Goal: Task Accomplishment & Management: Use online tool/utility

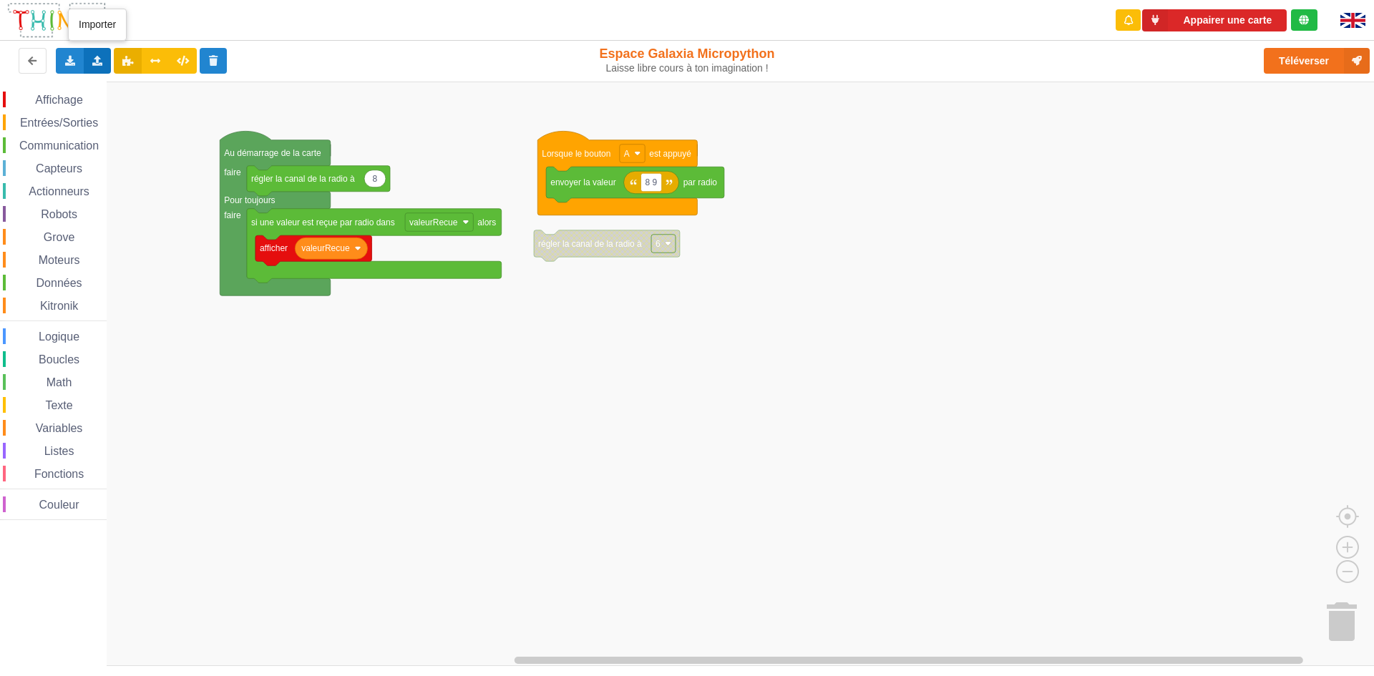
click at [106, 66] on div "Importer un assemblage de blocs Importer du code Python" at bounding box center [98, 61] width 28 height 26
click at [153, 85] on span "Importer un assemblage de blocs" at bounding box center [197, 87] width 148 height 11
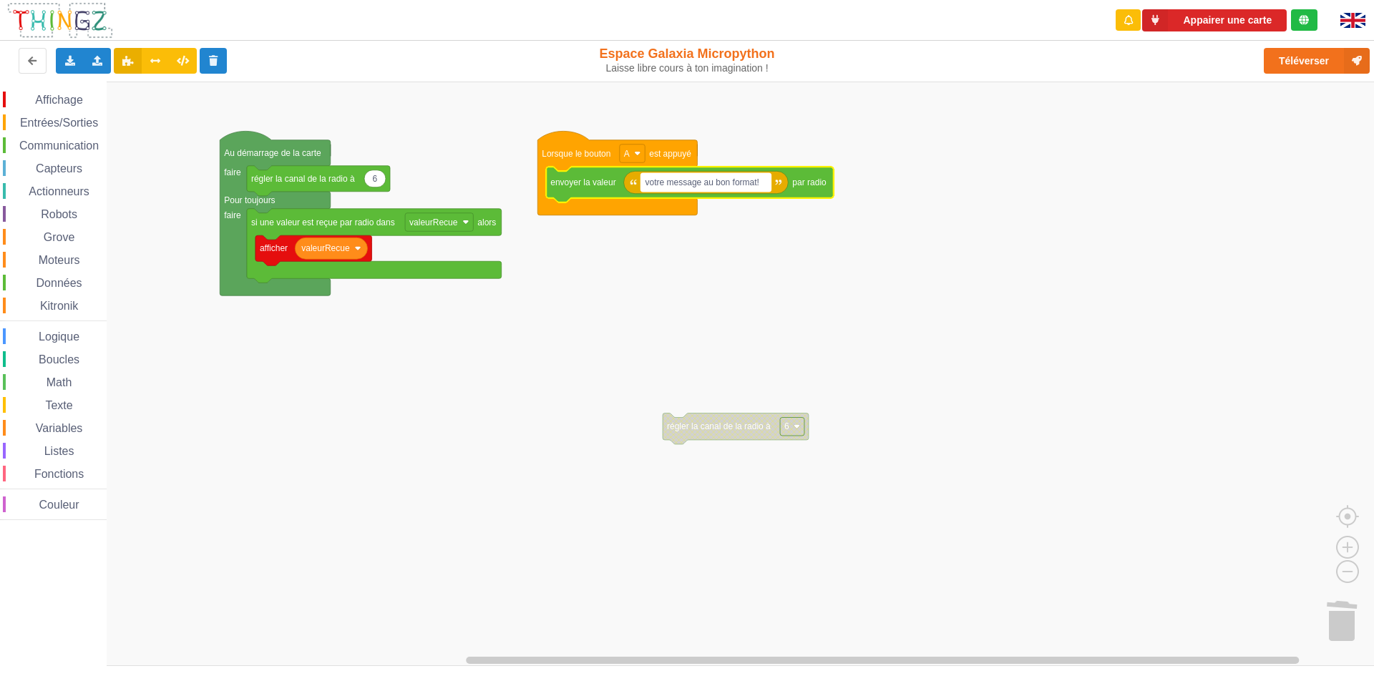
click at [760, 178] on text "votre message au bon format!" at bounding box center [703, 183] width 114 height 10
type input "ilot 8:qyjsr: ilot 6"
click at [717, 188] on rect "Espace de travail de Blocky" at bounding box center [679, 182] width 77 height 19
click at [715, 187] on input "ilot 8:qyjsr: ilot 6" at bounding box center [679, 182] width 77 height 19
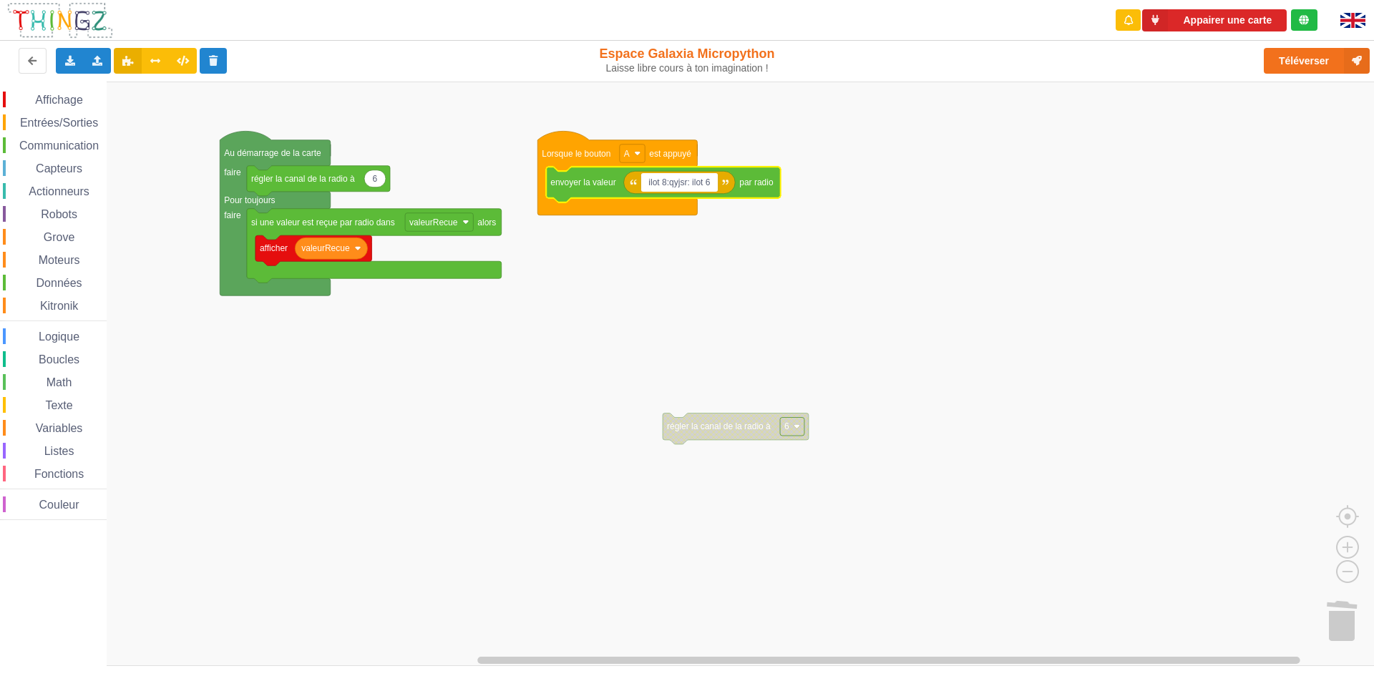
click at [689, 186] on input "ilot 8:qyjsr: ilot 6" at bounding box center [679, 182] width 77 height 19
click at [712, 184] on input "ilot 8:qyjsr: ilot 6" at bounding box center [679, 182] width 77 height 19
click at [707, 184] on text "ilot 8:qyjsr: ilot 6" at bounding box center [677, 183] width 62 height 10
click at [710, 184] on input "ilot 8:qyjsr: ilot 6" at bounding box center [679, 182] width 77 height 19
click at [711, 174] on input "ilot 8:qyjsr: ilot 6" at bounding box center [679, 182] width 77 height 19
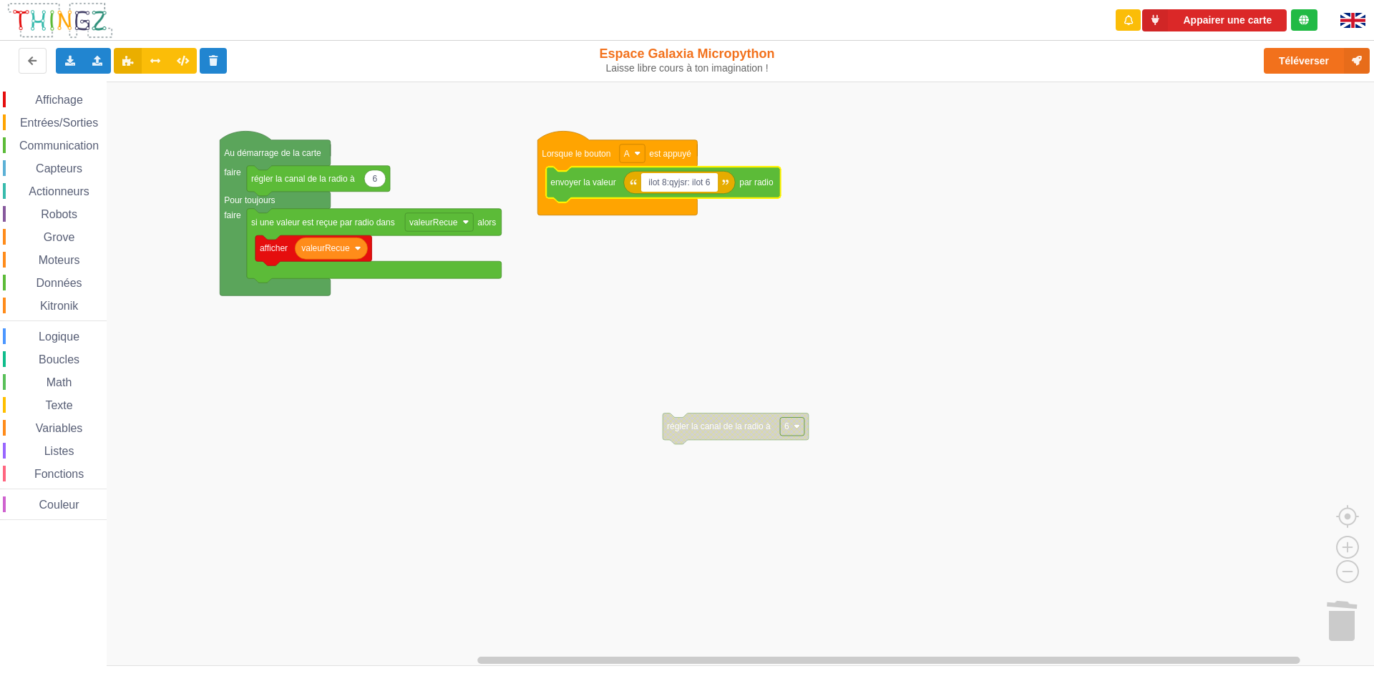
drag, startPoint x: 711, startPoint y: 174, endPoint x: 707, endPoint y: 188, distance: 14.9
click at [707, 188] on input "ilot 8:qyjsr: ilot 6" at bounding box center [679, 182] width 77 height 19
click at [714, 184] on input "ilot 8:qyjsr: ilot 6" at bounding box center [679, 182] width 77 height 19
click at [688, 191] on input "ilot 8:qyjsr: ilot 6" at bounding box center [679, 182] width 77 height 19
type input "ilot 8:qyjsr-clé est 2: ilot 6"
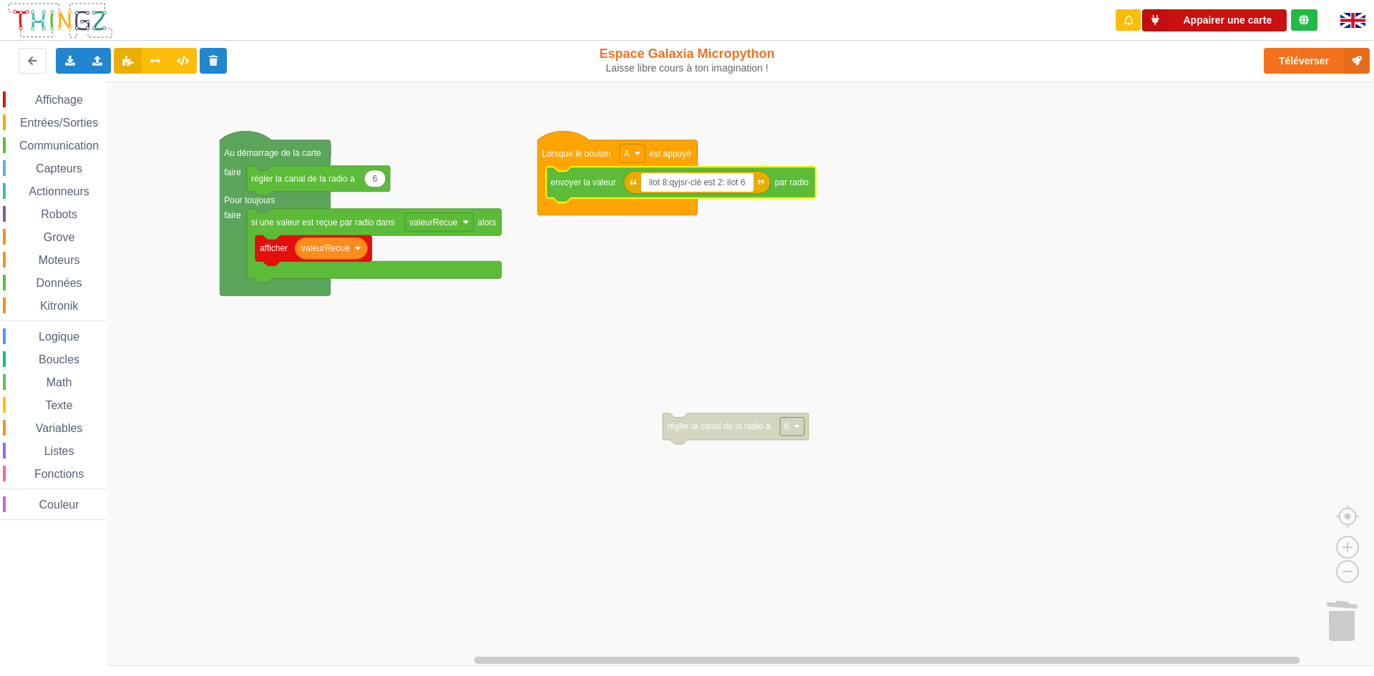
click at [1245, 18] on button "Appairer une carte" at bounding box center [1215, 20] width 145 height 22
click at [781, 256] on rect "Espace de travail de Blocky" at bounding box center [692, 374] width 1384 height 585
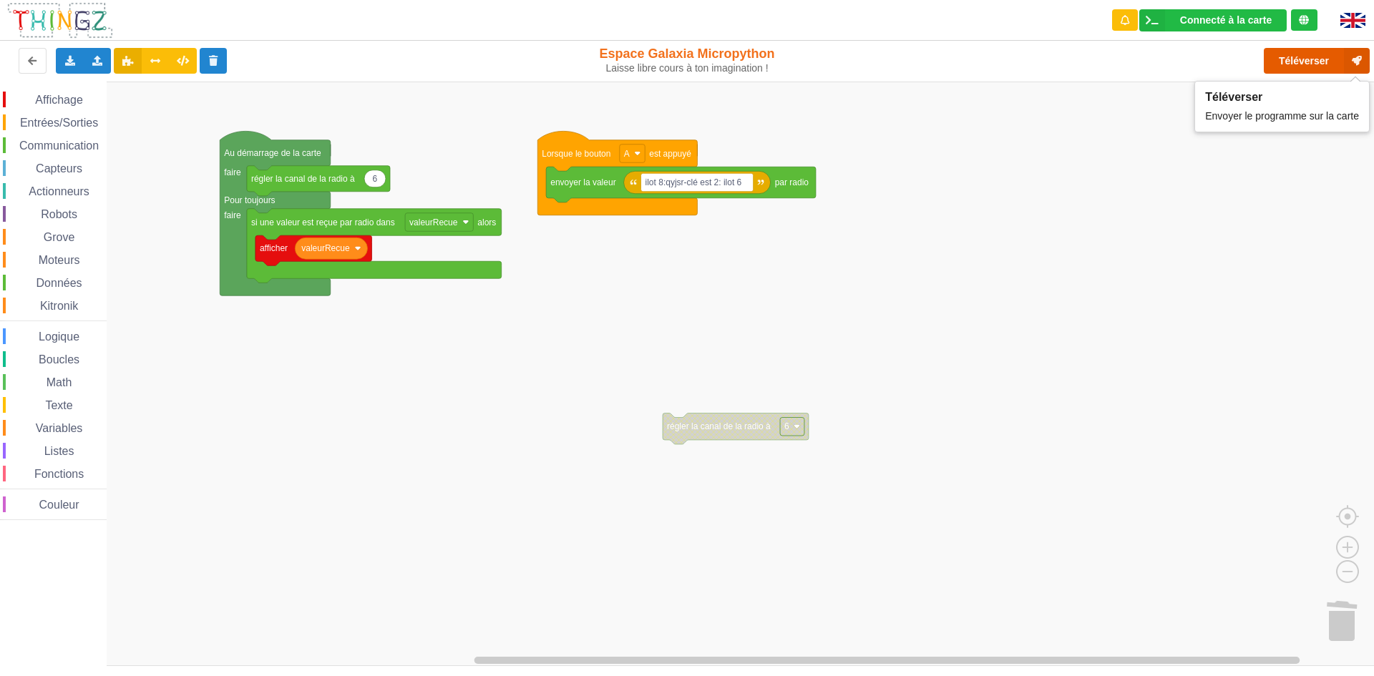
click at [1315, 62] on button "Téléverser" at bounding box center [1317, 61] width 106 height 26
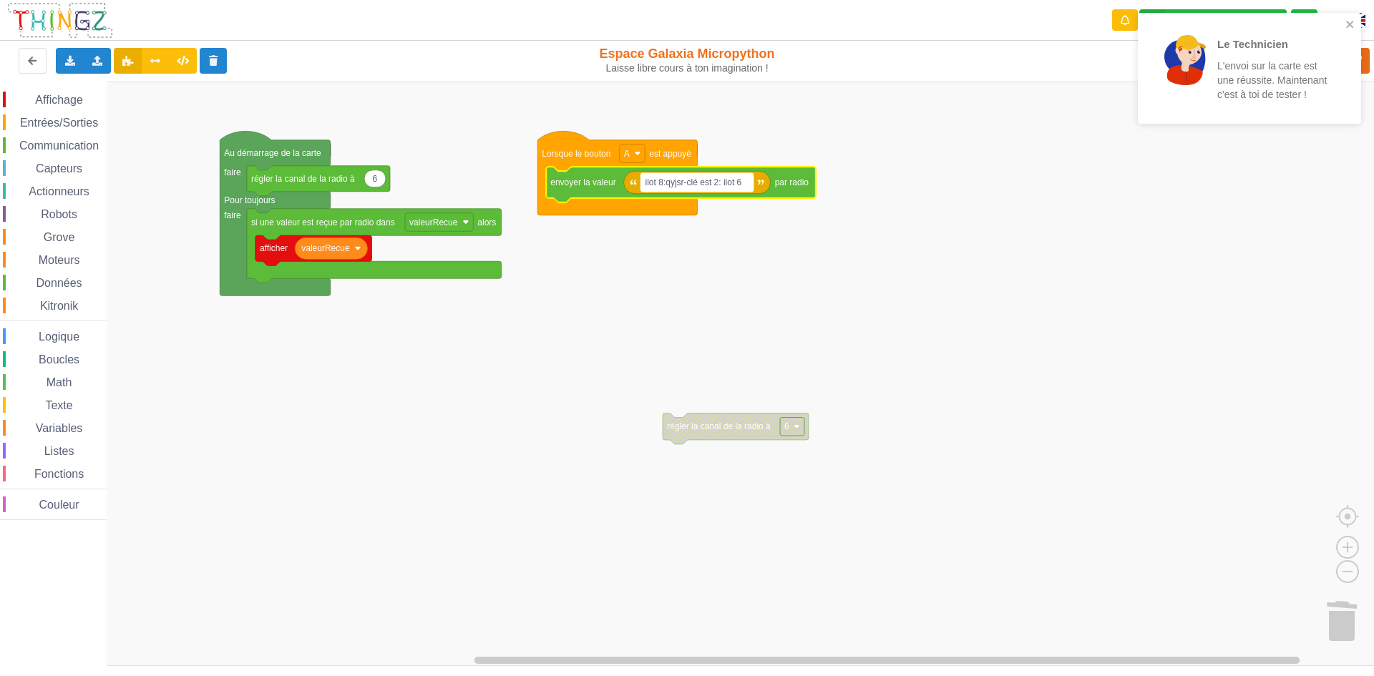
click at [721, 188] on text "ilot 8:qyjsr-clé est 2: ilot 6" at bounding box center [694, 183] width 97 height 10
click at [738, 191] on input "ilot 8:qyjsr-clé est 2: ilot 6" at bounding box center [697, 182] width 112 height 19
click at [728, 196] on icon "Espace de travail de Blocky" at bounding box center [681, 185] width 270 height 36
click at [724, 193] on icon "Espace de travail de Blocky" at bounding box center [697, 182] width 147 height 23
click at [723, 188] on rect "Espace de travail de Blocky" at bounding box center [697, 182] width 112 height 19
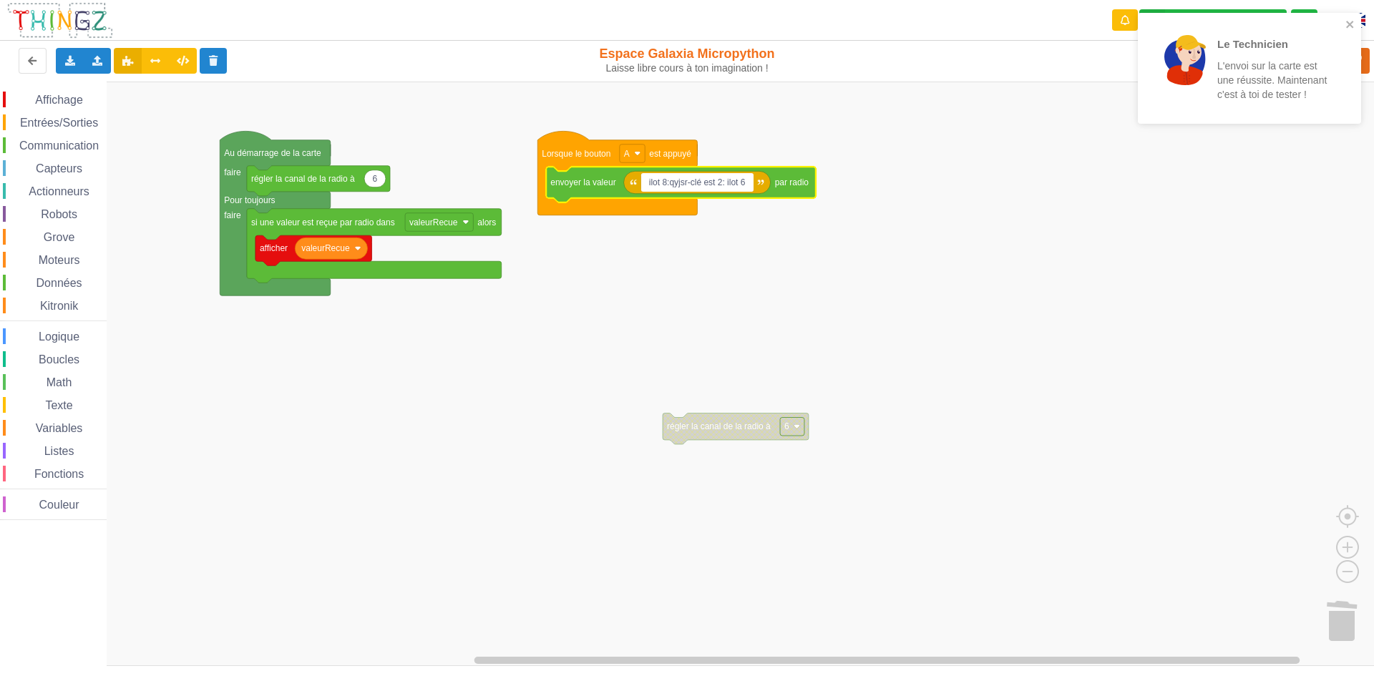
click at [723, 188] on input "ilot 8:qyjsr-clé est 2: ilot 6" at bounding box center [697, 182] width 112 height 19
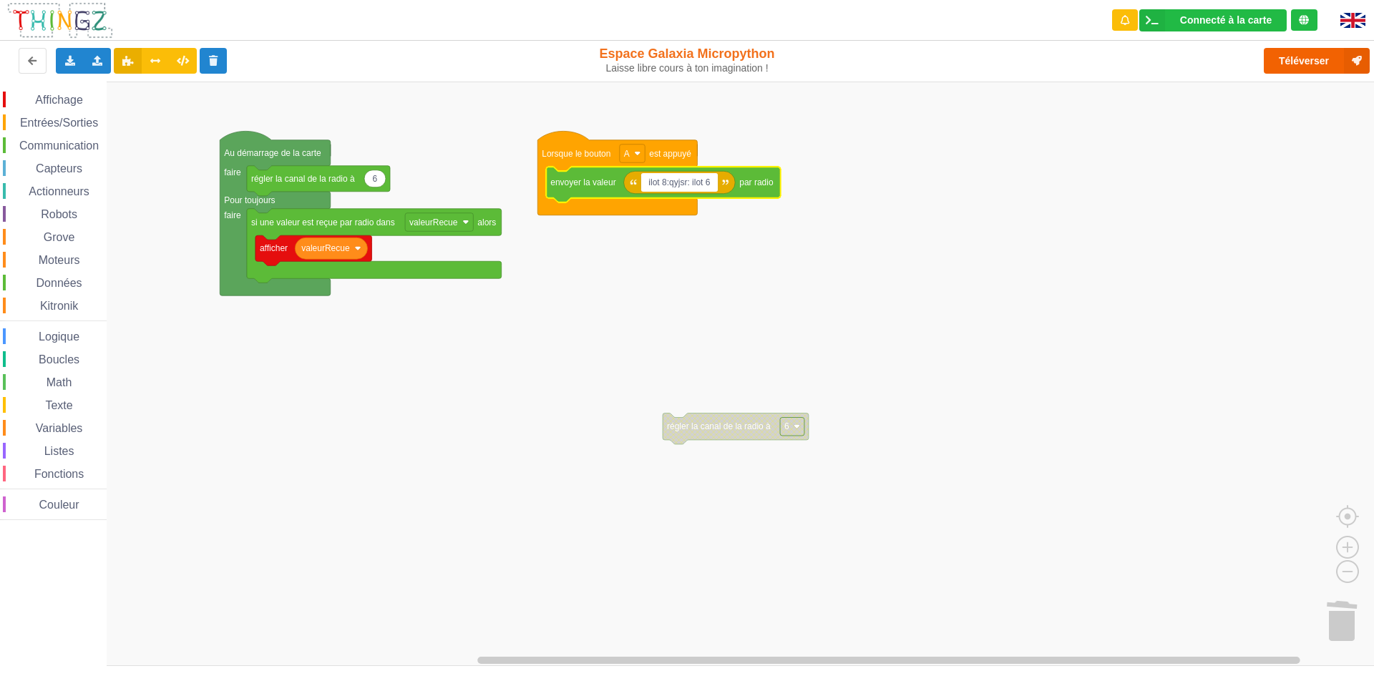
type input "ilot 8:qyjsr: ilot 6"
click at [1324, 67] on button "Téléverser" at bounding box center [1317, 61] width 106 height 26
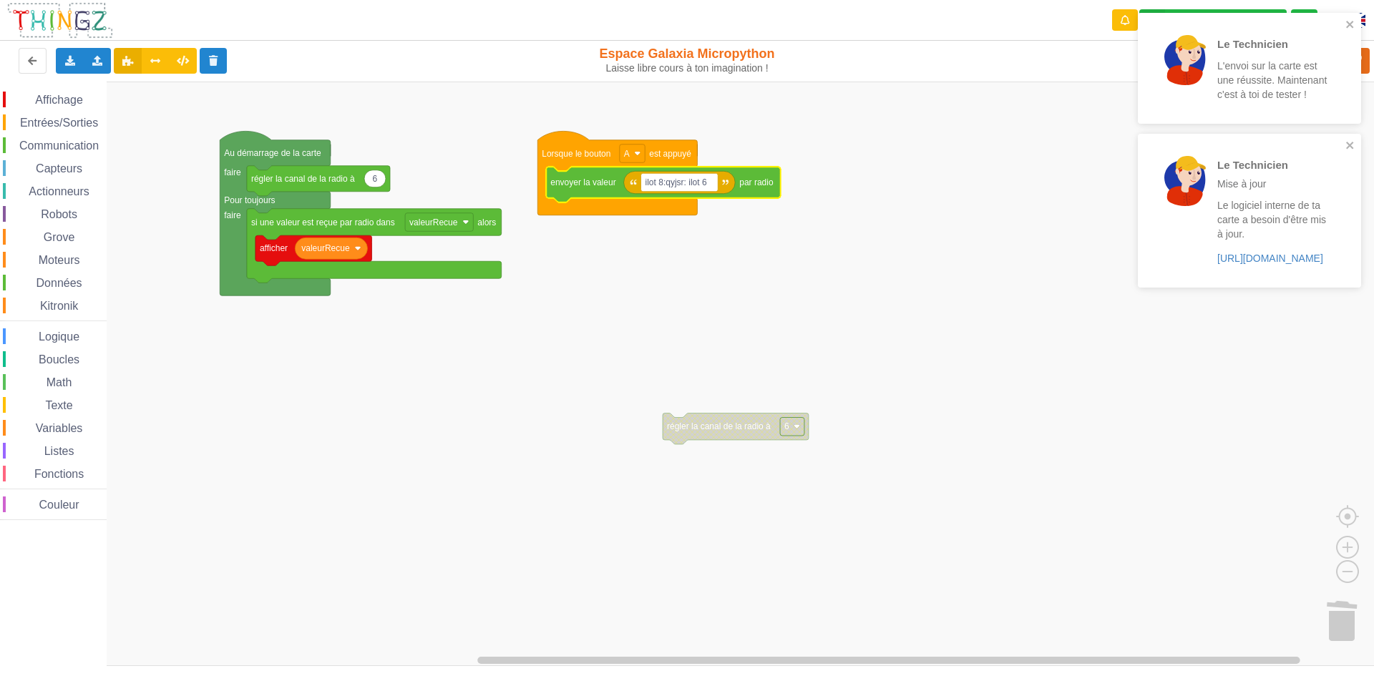
click at [588, 320] on rect "Espace de travail de Blocky" at bounding box center [692, 374] width 1384 height 585
click at [673, 186] on text "ilot 8:qyjsr: ilot 6" at bounding box center [677, 183] width 62 height 10
click at [698, 193] on icon "Espace de travail de Blocky" at bounding box center [680, 182] width 112 height 23
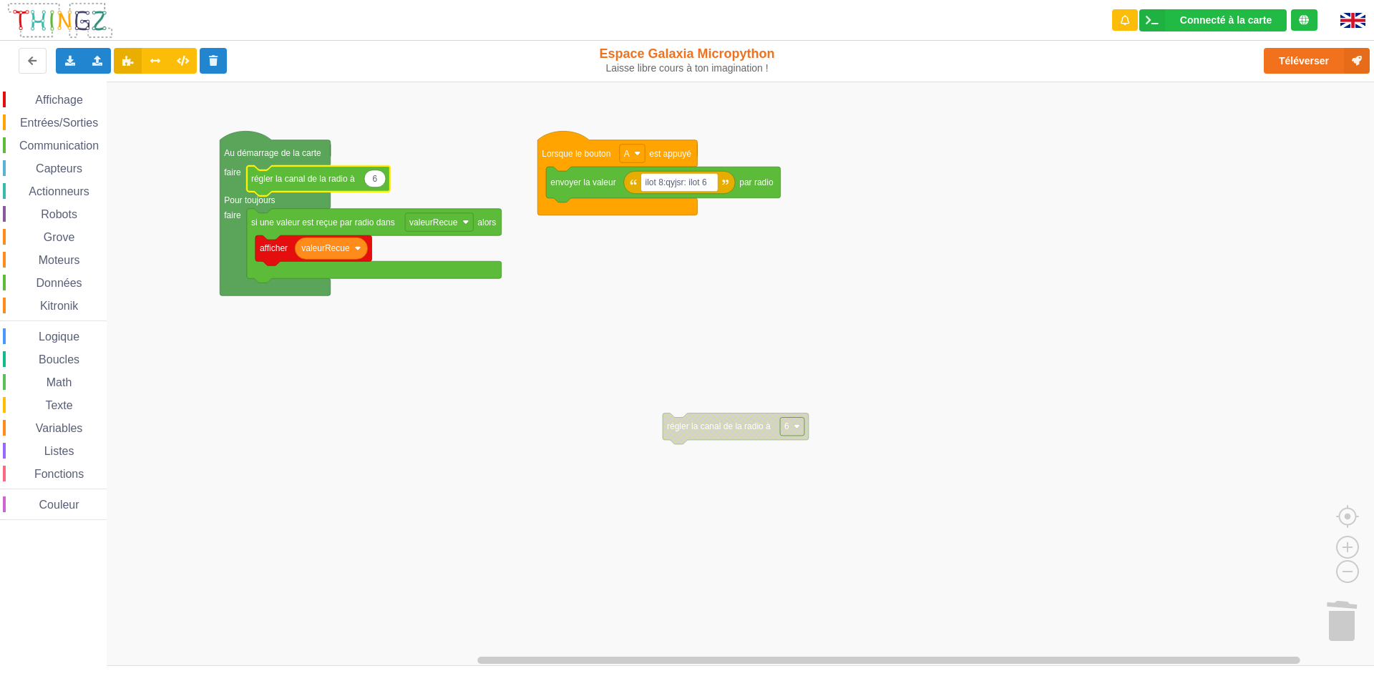
click at [378, 180] on icon "Espace de travail de Blocky" at bounding box center [374, 178] width 21 height 17
type input "&"
type input "h"
type input "1"
click at [777, 246] on rect "Espace de travail de Blocky" at bounding box center [692, 374] width 1384 height 585
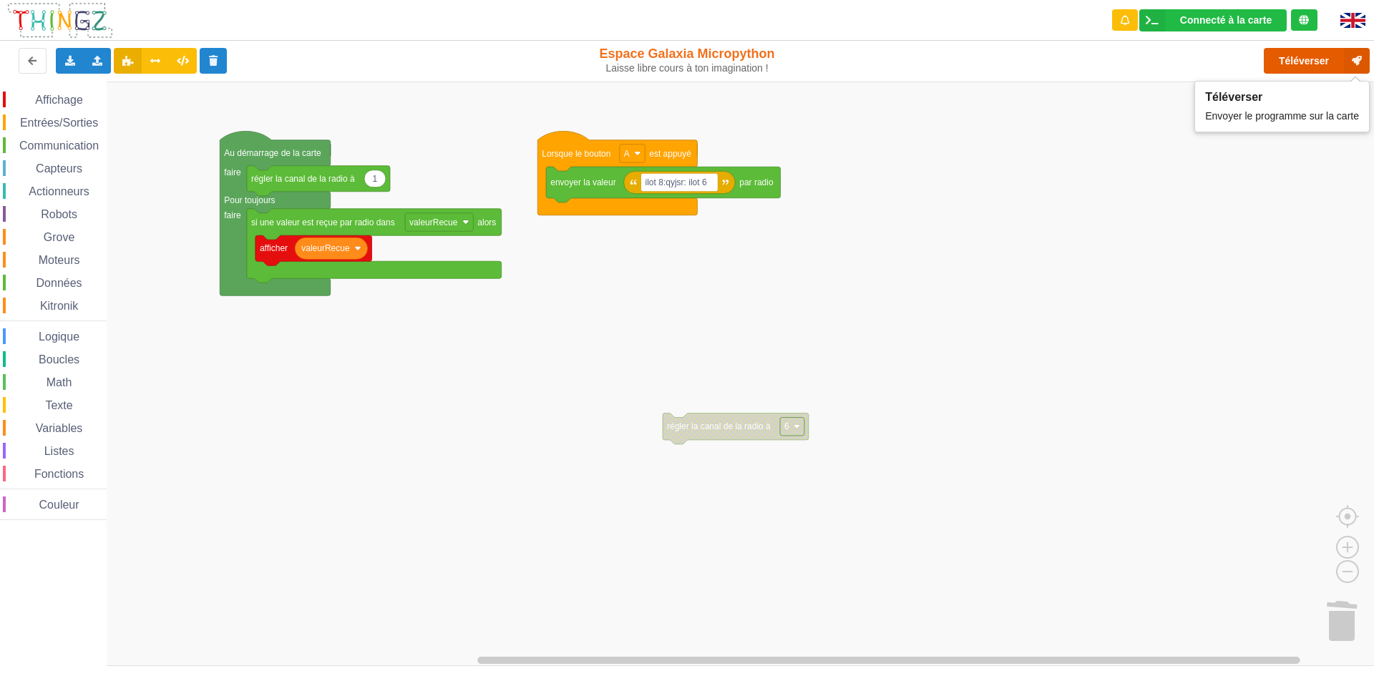
click at [1332, 58] on button "Téléverser" at bounding box center [1317, 61] width 106 height 26
click at [1324, 69] on button "Téléverser" at bounding box center [1317, 61] width 106 height 26
click at [1322, 68] on div "Téléverser" at bounding box center [1099, 61] width 563 height 46
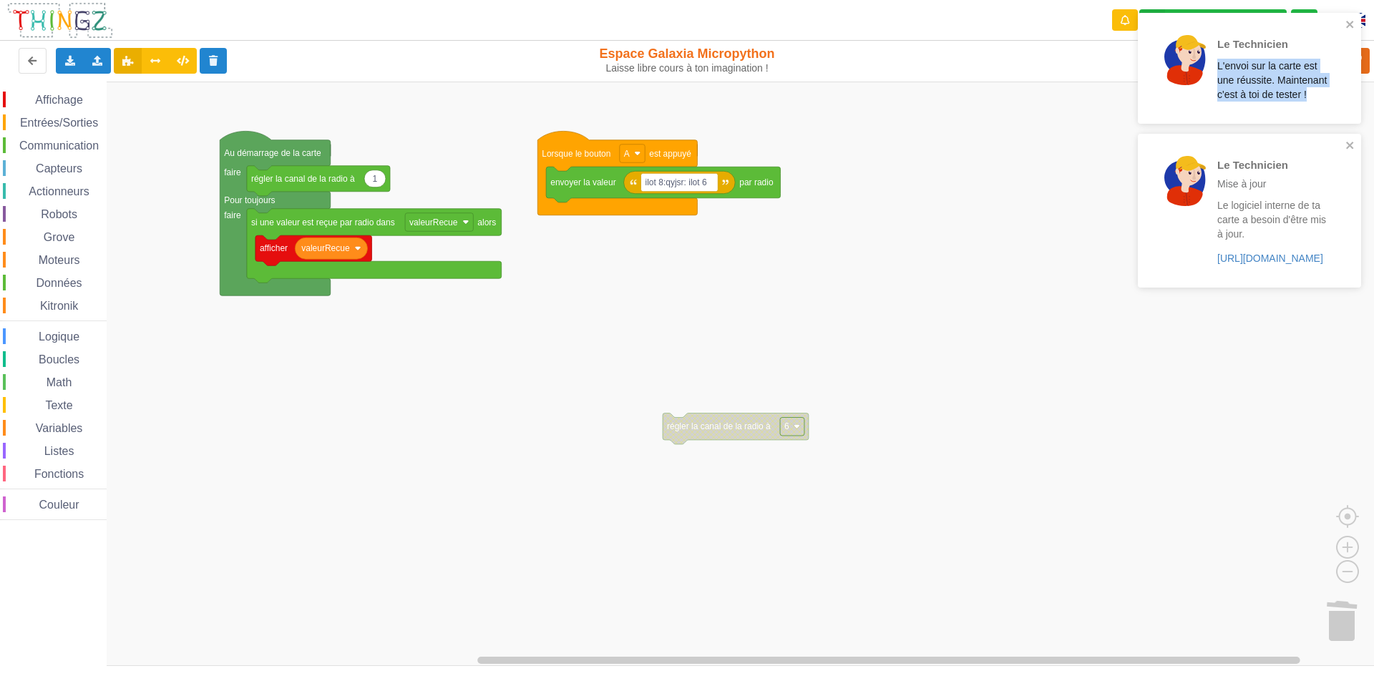
click at [1321, 68] on div "Le Technicien L'envoi sur la carte est une réussite. Maintenant c'est à toi de …" at bounding box center [1249, 155] width 229 height 291
click at [949, 120] on rect "Espace de travail de Blocky" at bounding box center [692, 374] width 1384 height 585
click at [377, 180] on icon "Espace de travail de Blocky" at bounding box center [374, 178] width 21 height 17
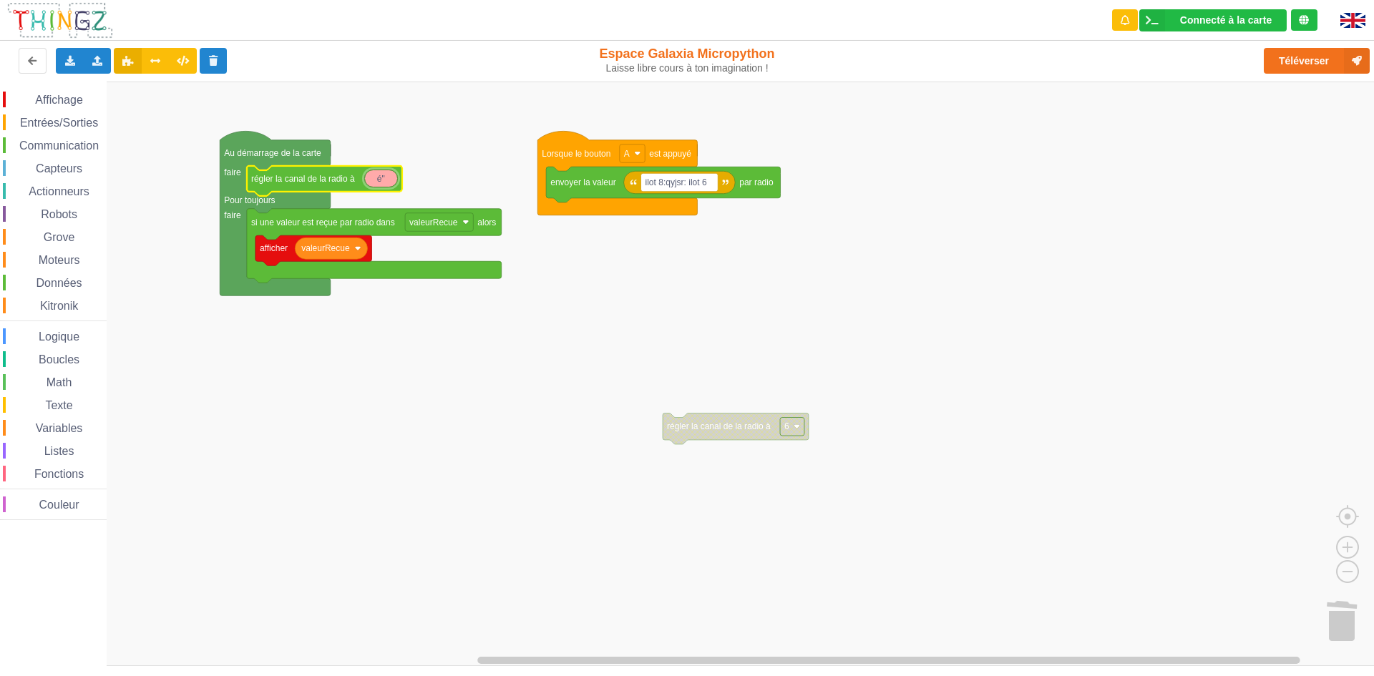
type input "é"
type input "2"
click at [1296, 62] on button "Téléverser" at bounding box center [1317, 61] width 106 height 26
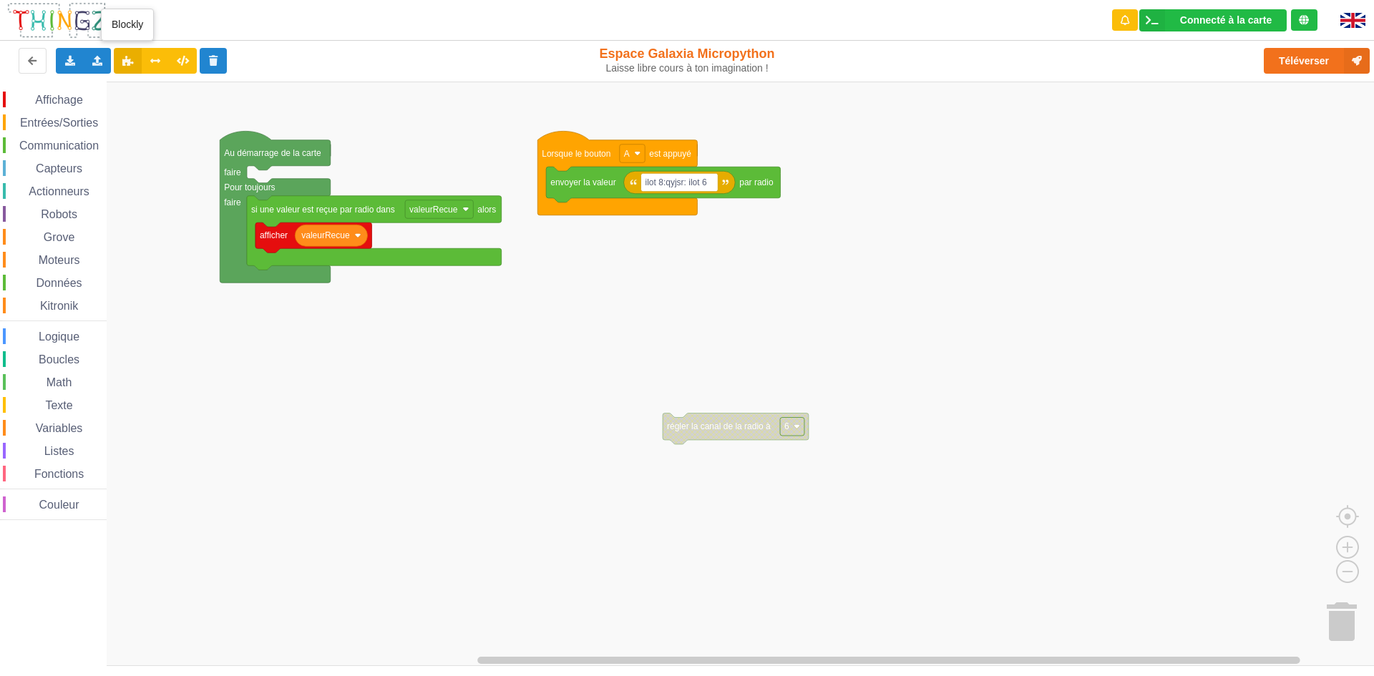
click at [136, 62] on button at bounding box center [128, 61] width 28 height 26
click at [122, 58] on icon at bounding box center [128, 60] width 12 height 9
click at [105, 59] on div "Importer un assemblage de blocs Importer du code Python" at bounding box center [98, 61] width 28 height 26
click at [130, 89] on span "Importer un assemblage de blocs" at bounding box center [197, 87] width 148 height 11
